Goal: Task Accomplishment & Management: Manage account settings

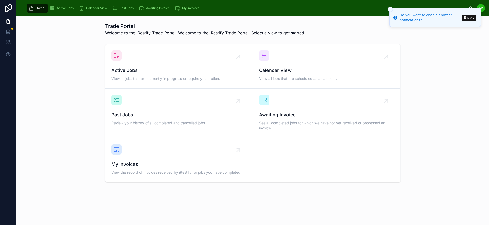
click at [390, 10] on line "Close toast" at bounding box center [391, 9] width 2 height 2
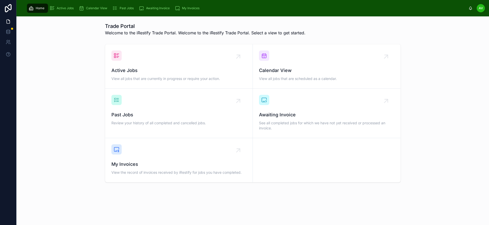
click at [238, 55] on div "Active Jobs View all jobs that are currently in progress or require your action." at bounding box center [178, 67] width 135 height 32
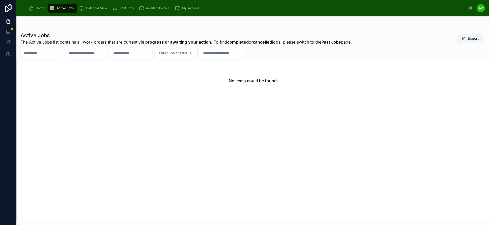
click at [38, 8] on span "Home" at bounding box center [40, 8] width 9 height 4
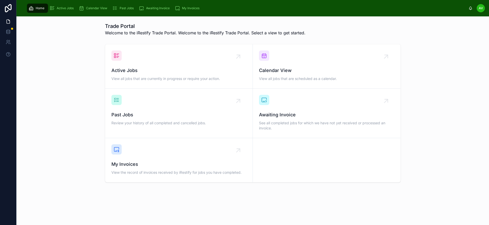
click at [481, 6] on div "AV" at bounding box center [481, 8] width 8 height 8
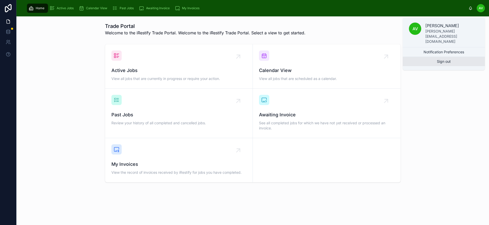
click at [459, 57] on button "Sign out" at bounding box center [444, 61] width 82 height 9
